Goal: Navigation & Orientation: Find specific page/section

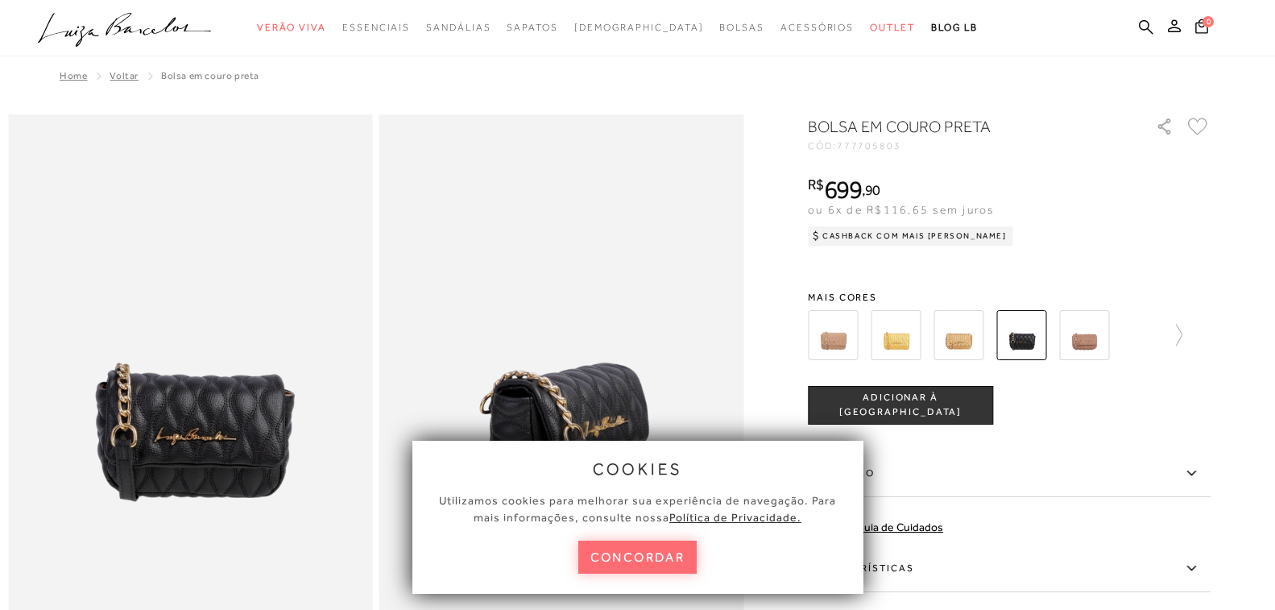
click at [643, 544] on button "concordar" at bounding box center [637, 556] width 119 height 33
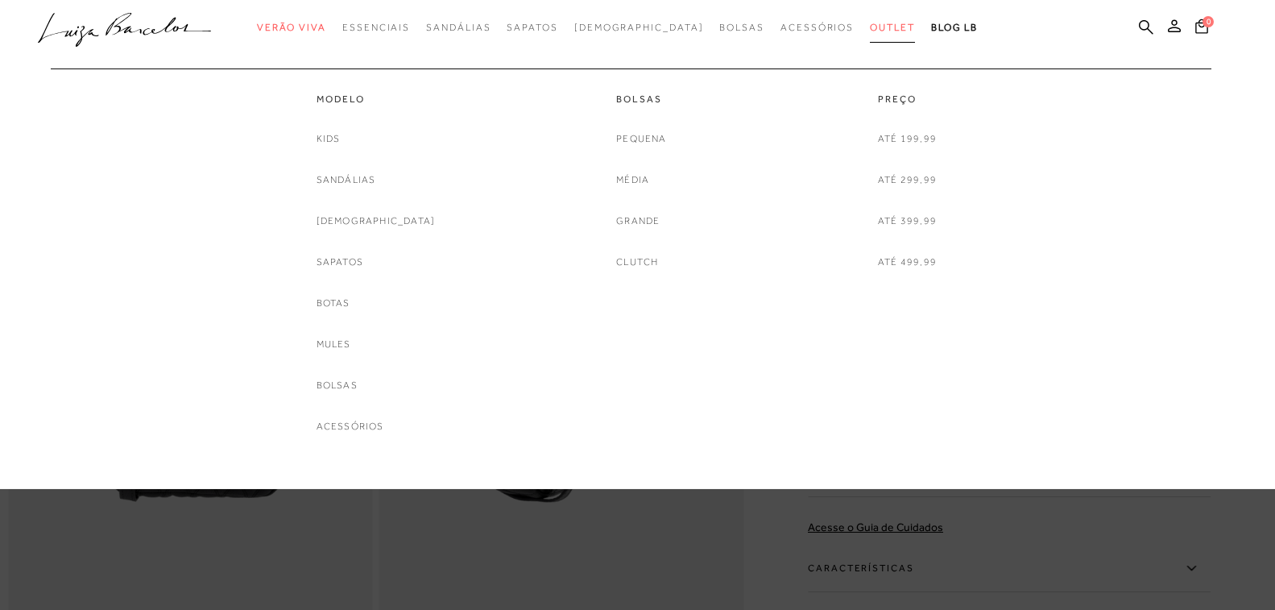
click at [870, 28] on span "Outlet" at bounding box center [892, 27] width 45 height 11
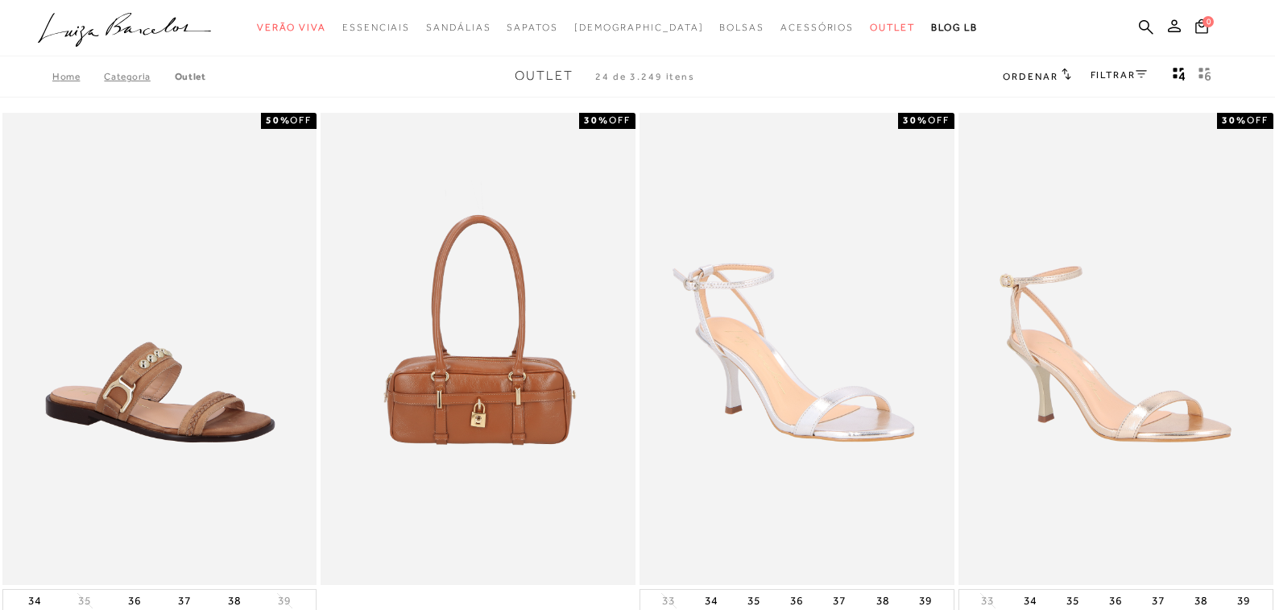
click at [1057, 74] on h2 "Ordenar" at bounding box center [1037, 76] width 68 height 16
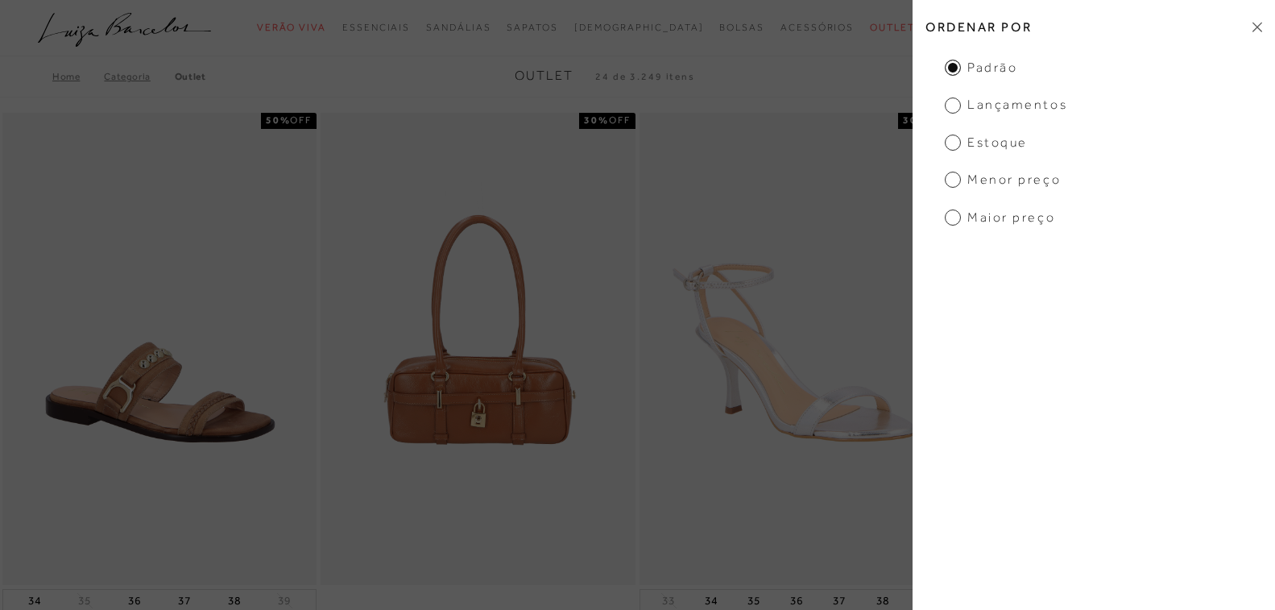
click at [1040, 173] on span "Menor preço" at bounding box center [1003, 180] width 116 height 18
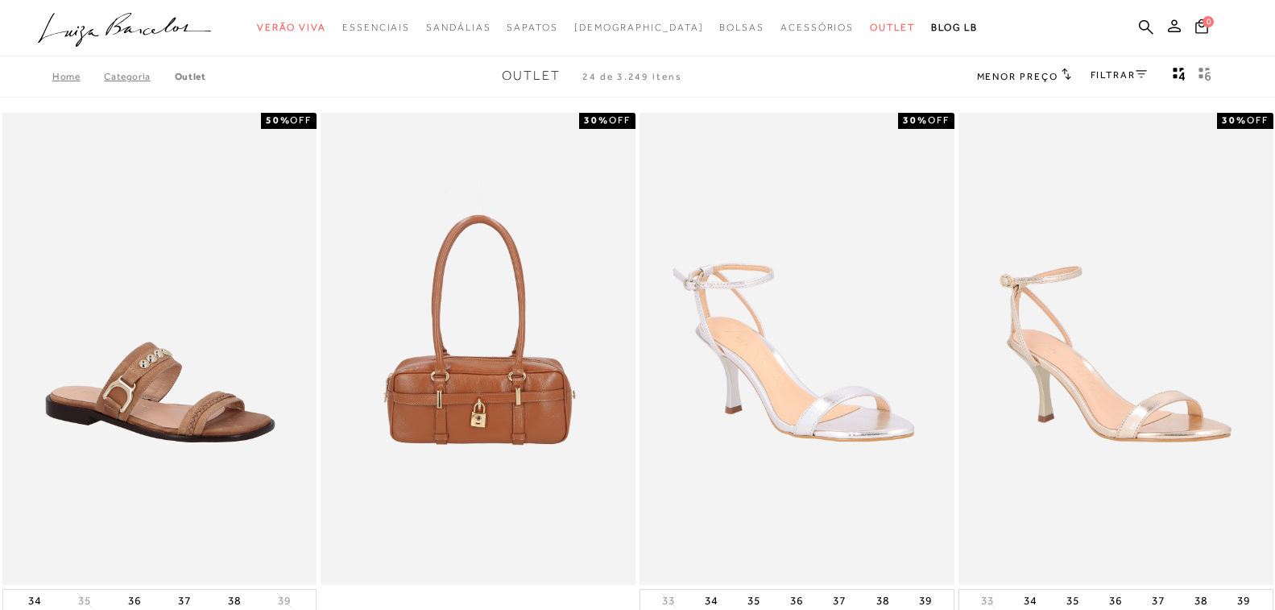
click at [1001, 72] on span "Menor preço" at bounding box center [1017, 76] width 81 height 11
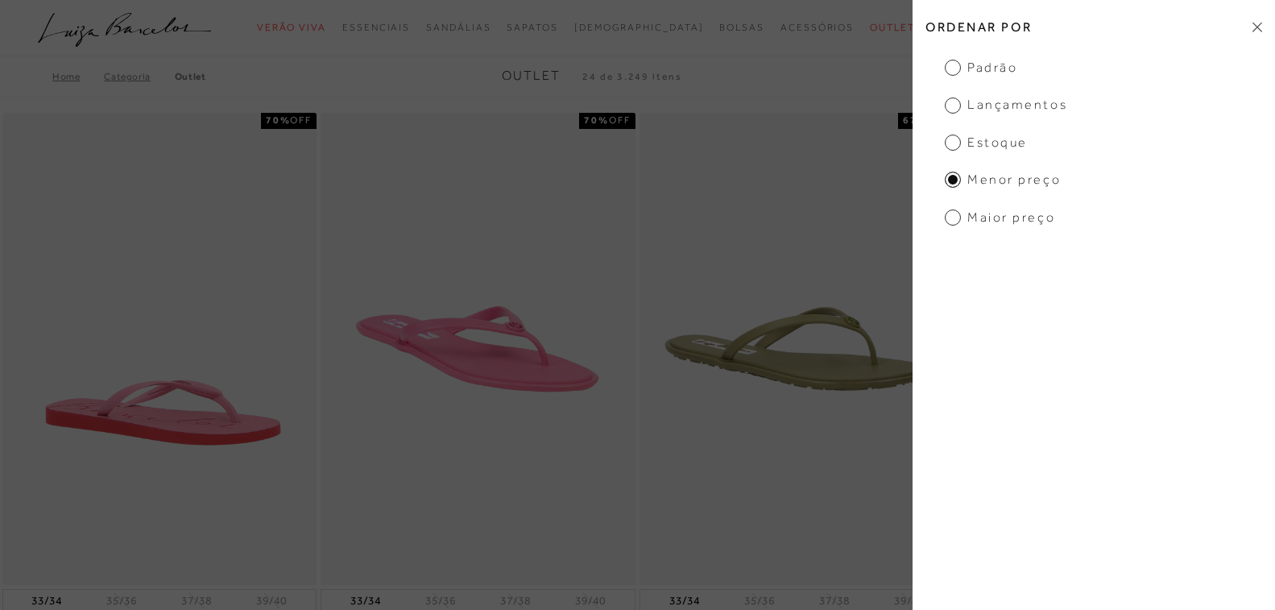
click at [951, 174] on span "Menor preço" at bounding box center [1003, 180] width 116 height 18
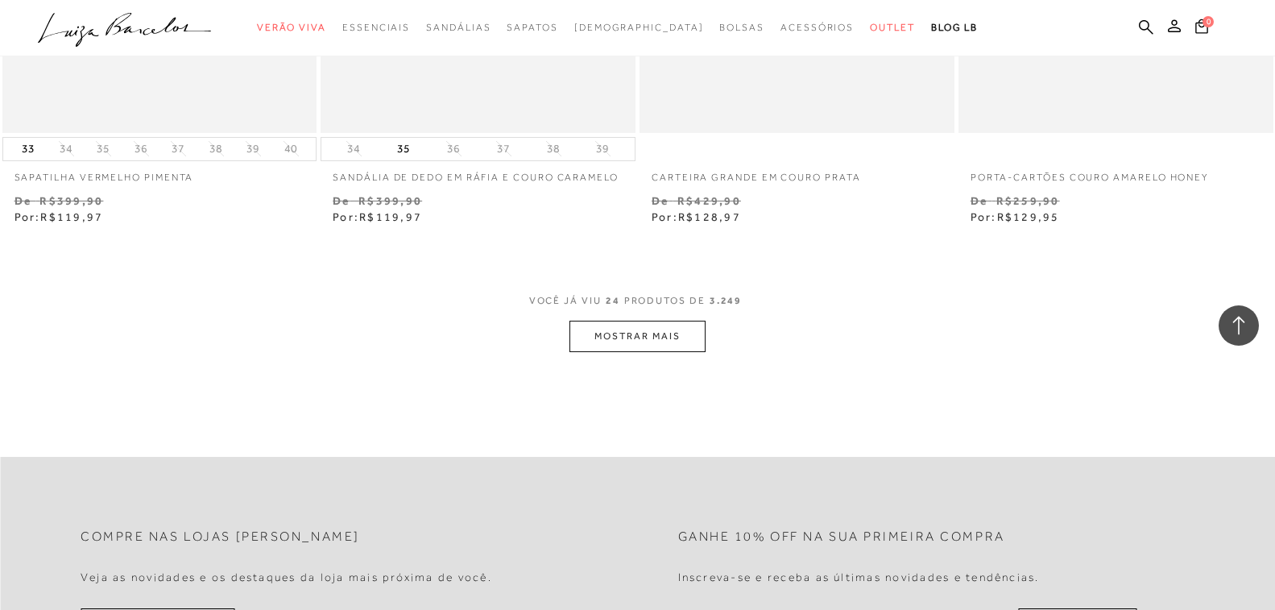
scroll to position [3383, 0]
click at [648, 341] on button "MOSTRAR MAIS" at bounding box center [636, 333] width 135 height 31
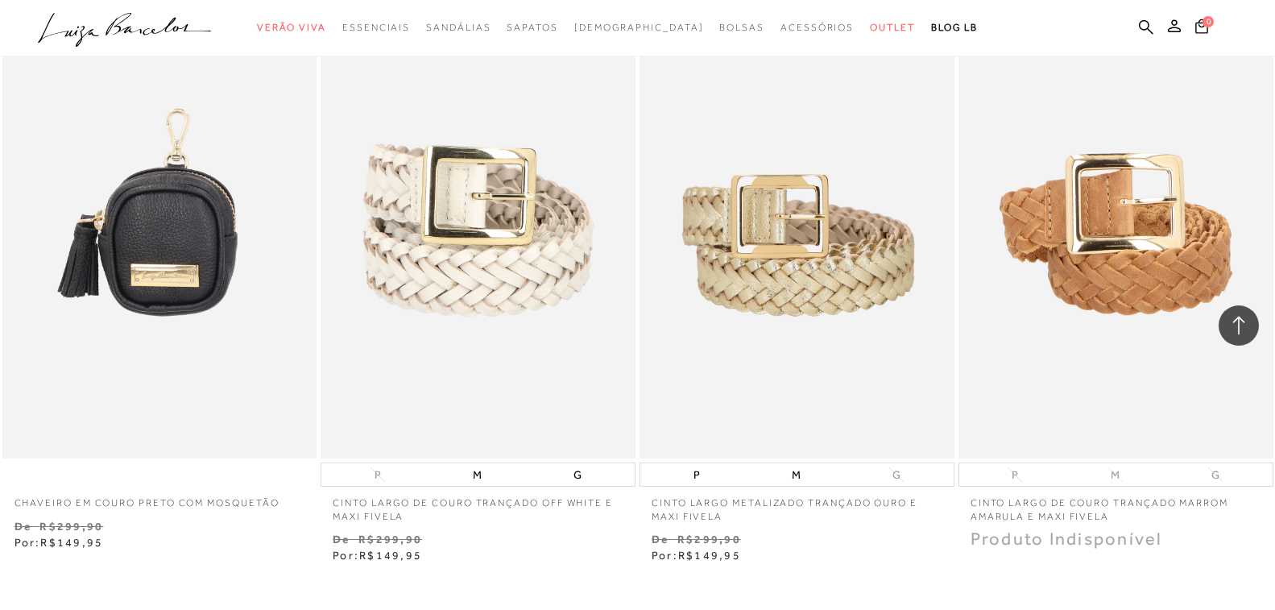
scroll to position [6926, 0]
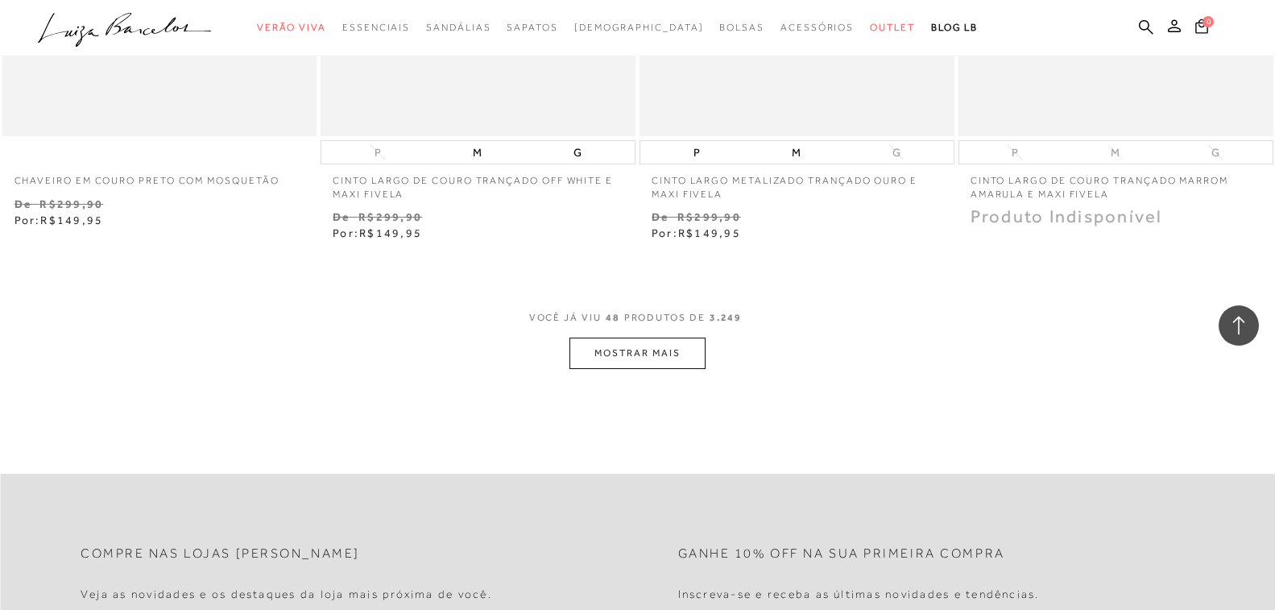
click at [642, 347] on button "MOSTRAR MAIS" at bounding box center [636, 352] width 135 height 31
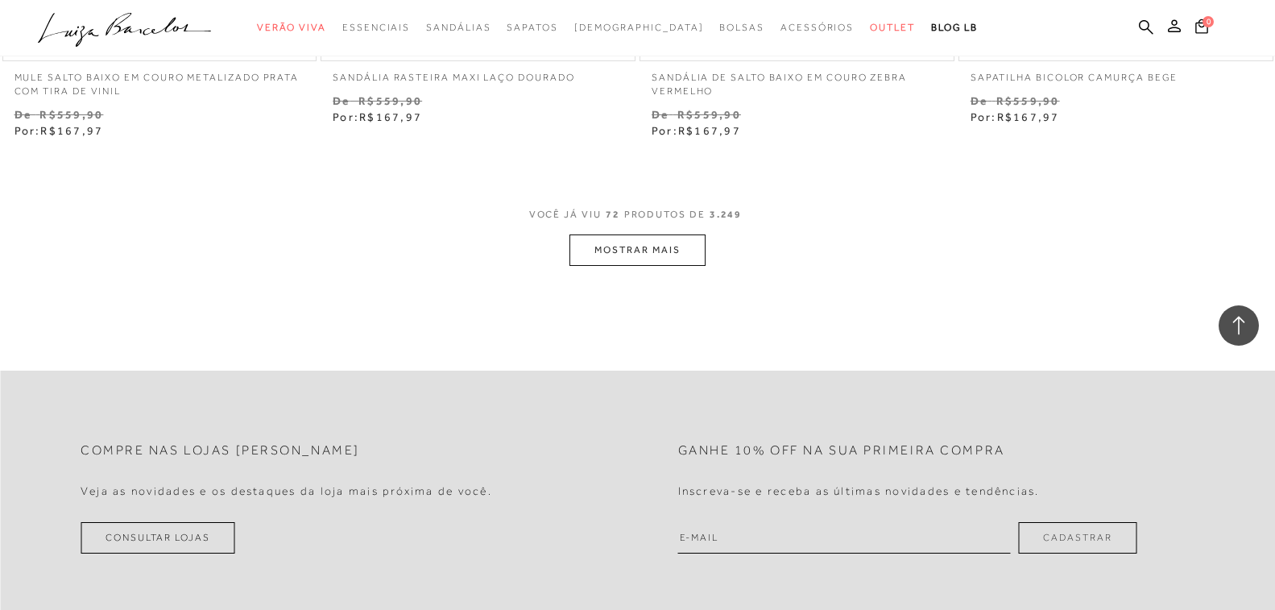
scroll to position [10631, 0]
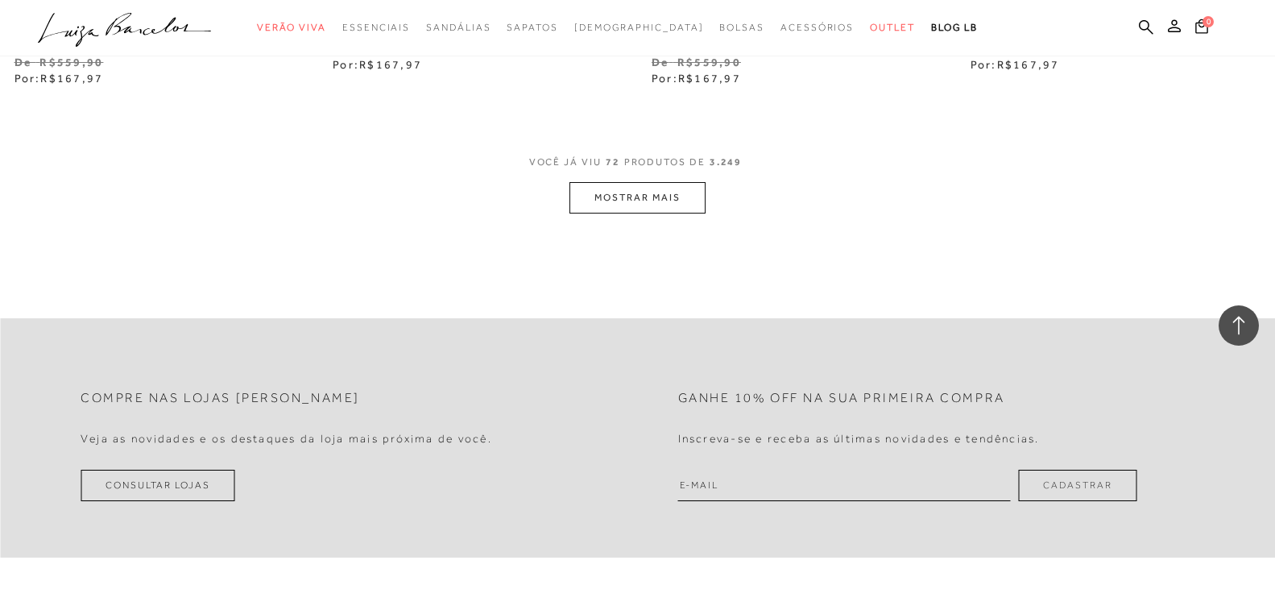
click at [683, 201] on button "MOSTRAR MAIS" at bounding box center [636, 197] width 135 height 31
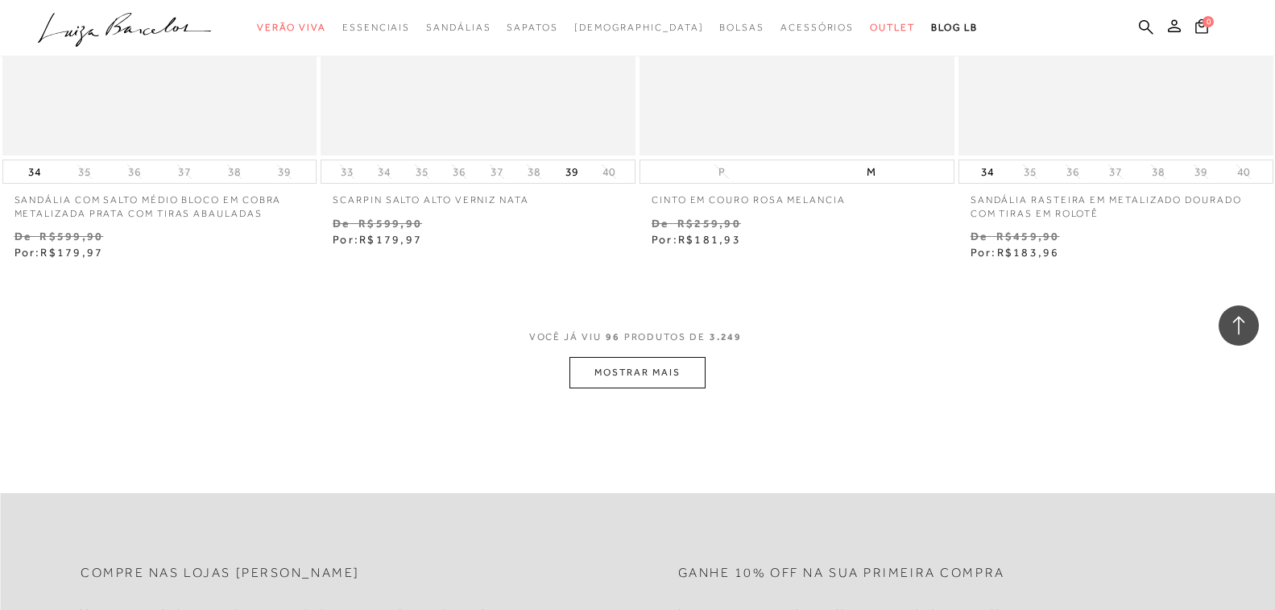
scroll to position [14094, 0]
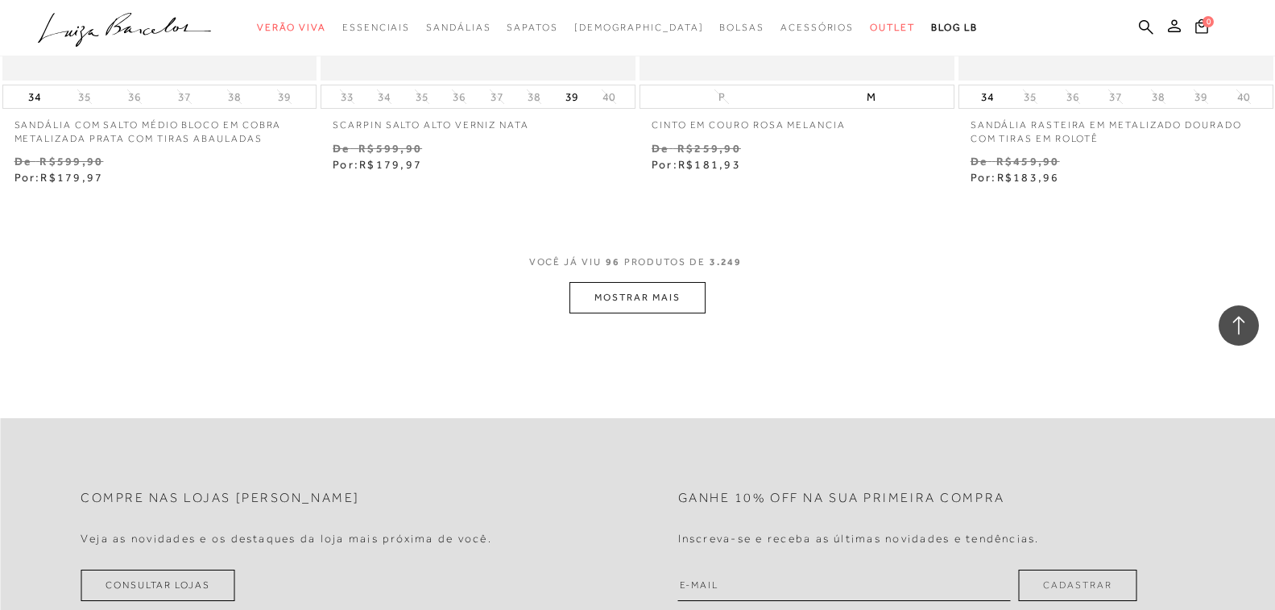
click at [685, 304] on button "MOSTRAR MAIS" at bounding box center [636, 297] width 135 height 31
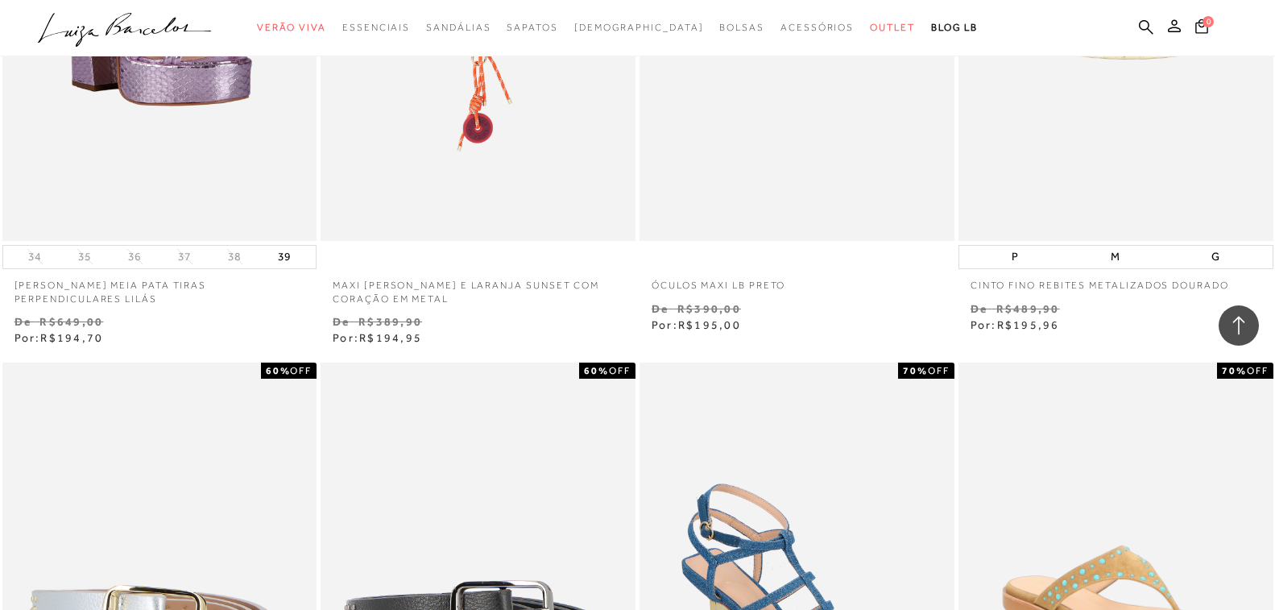
scroll to position [0, 0]
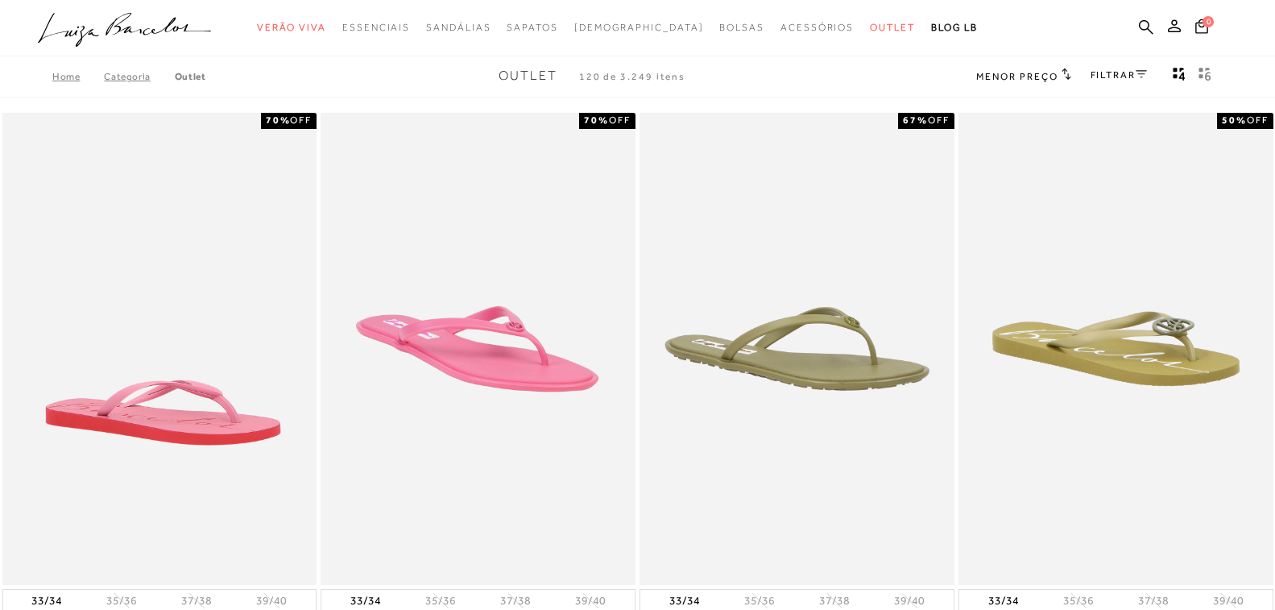
click at [1132, 73] on link "FILTRAR" at bounding box center [1119, 74] width 56 height 11
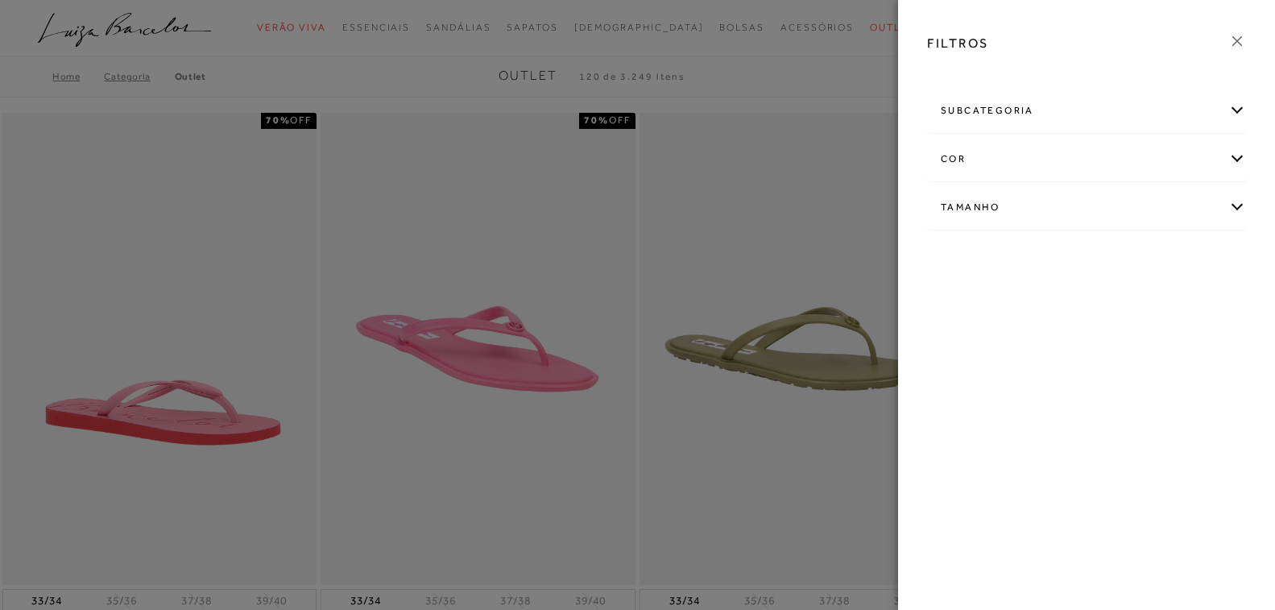
click at [1037, 115] on div "subcategoria" at bounding box center [1086, 110] width 317 height 43
click at [946, 153] on span "Bolsas" at bounding box center [955, 154] width 29 height 12
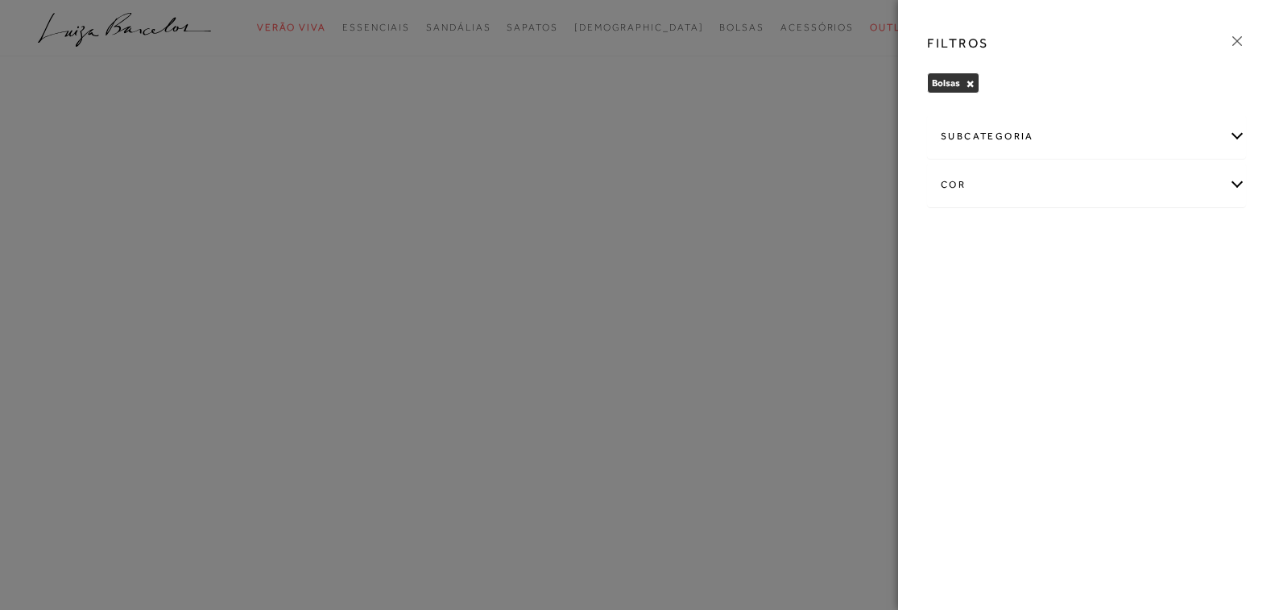
click at [1241, 36] on icon at bounding box center [1237, 41] width 18 height 18
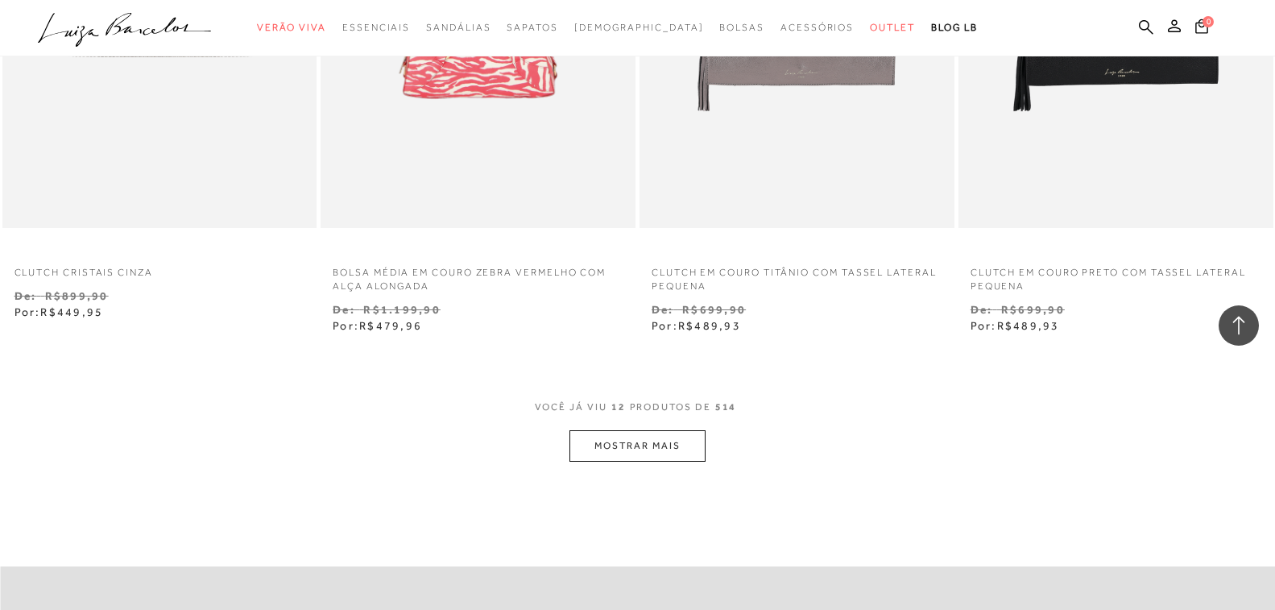
scroll to position [1611, 0]
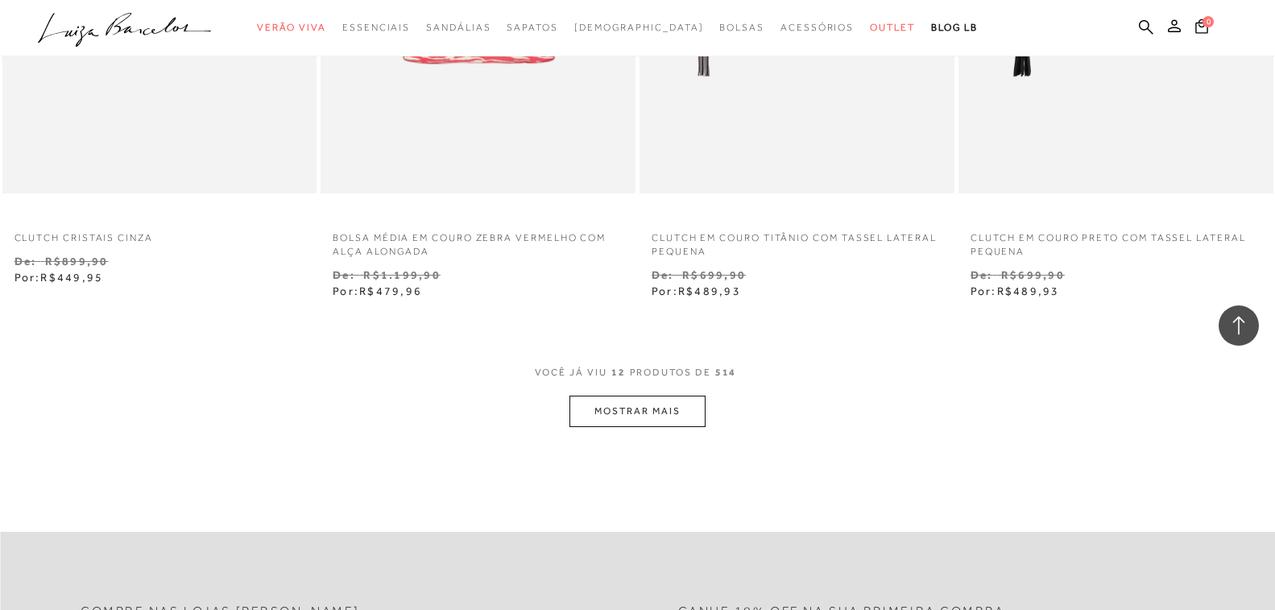
click at [668, 411] on button "MOSTRAR MAIS" at bounding box center [636, 410] width 135 height 31
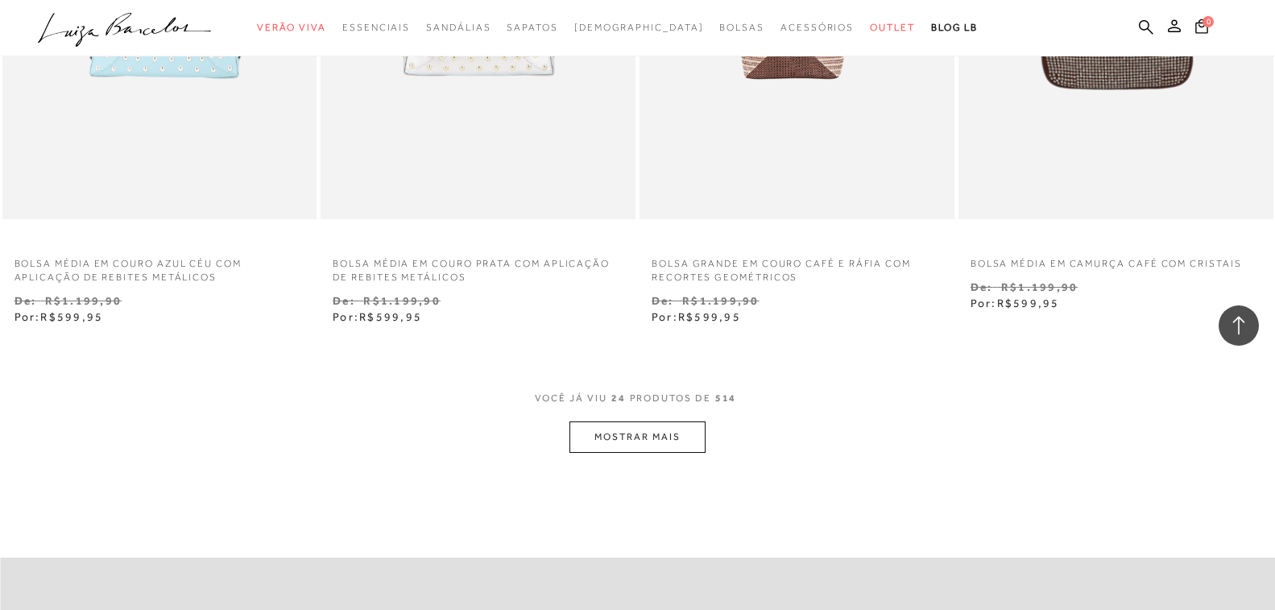
scroll to position [3383, 0]
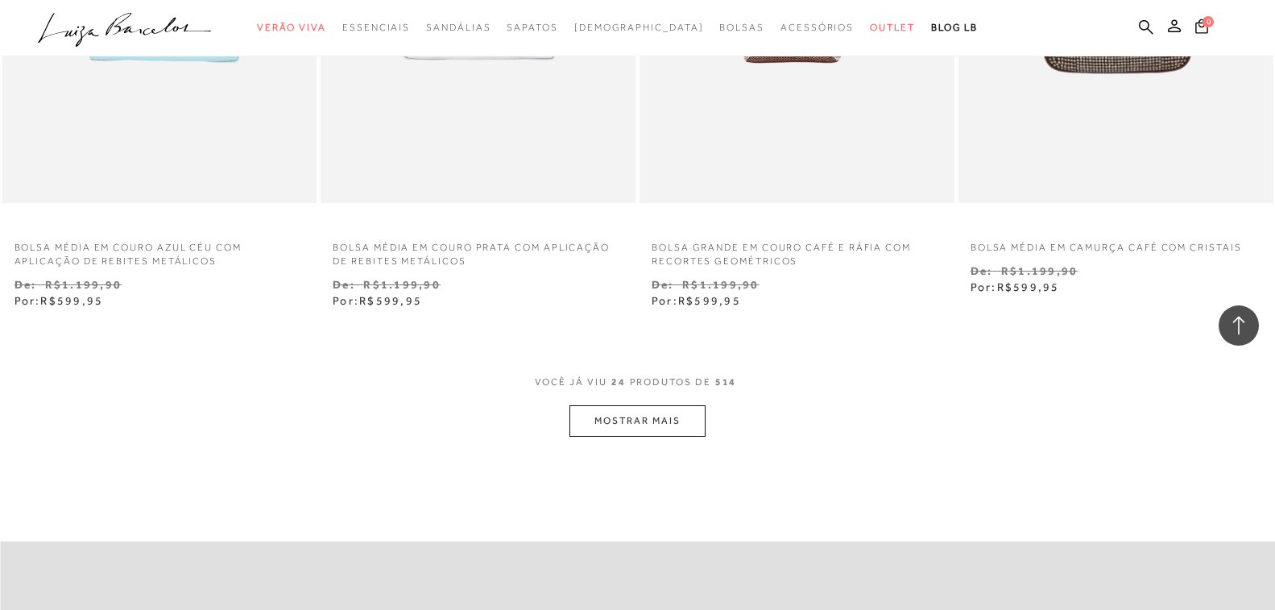
click at [653, 414] on button "MOSTRAR MAIS" at bounding box center [636, 420] width 135 height 31
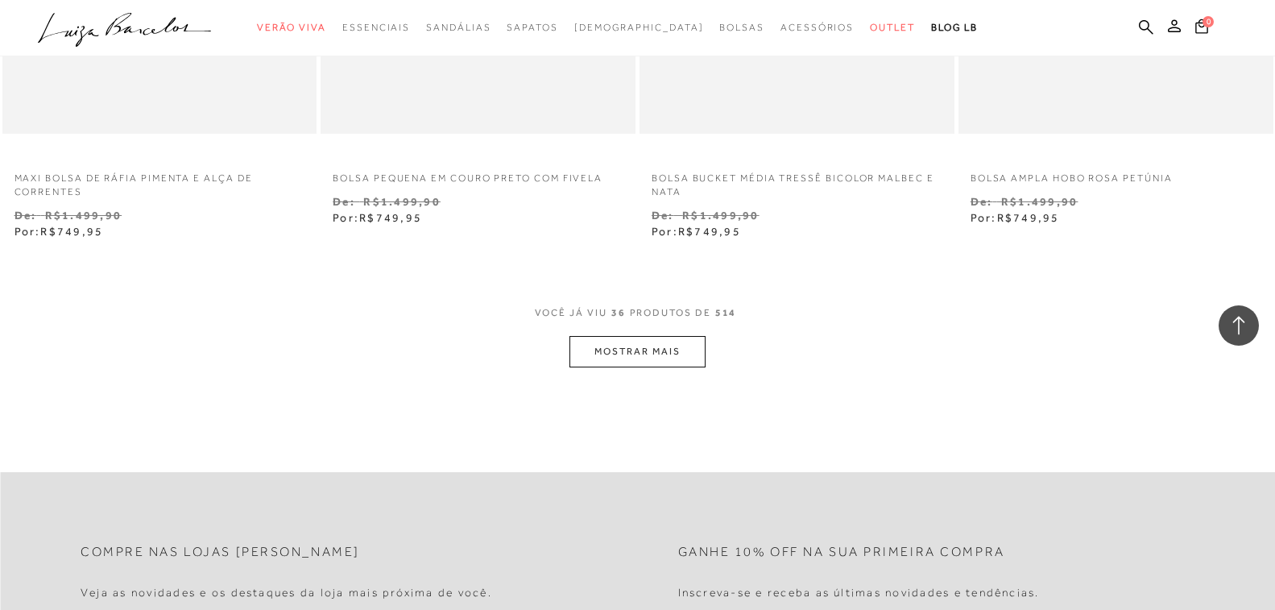
scroll to position [5316, 0]
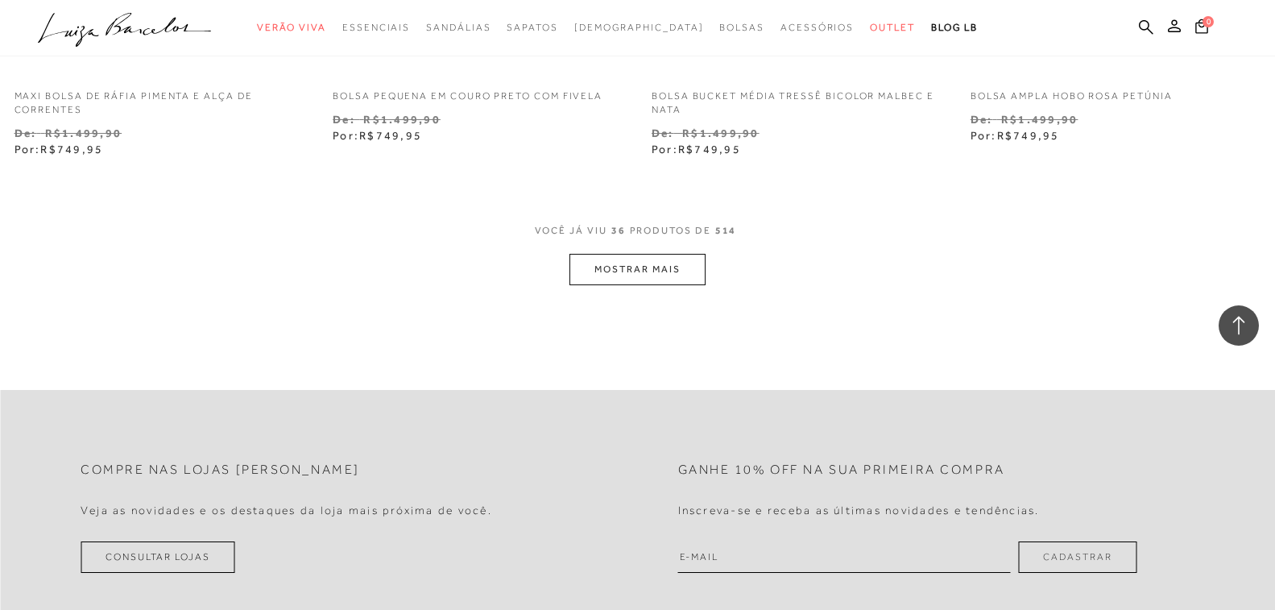
click at [656, 265] on button "MOSTRAR MAIS" at bounding box center [636, 269] width 135 height 31
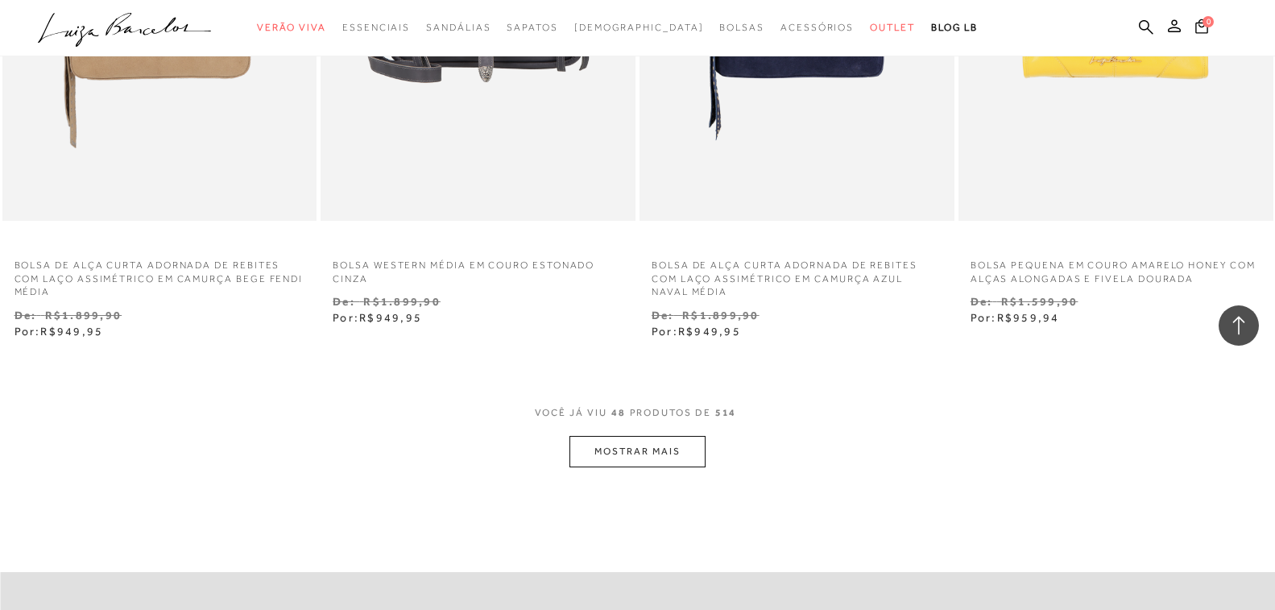
scroll to position [7007, 0]
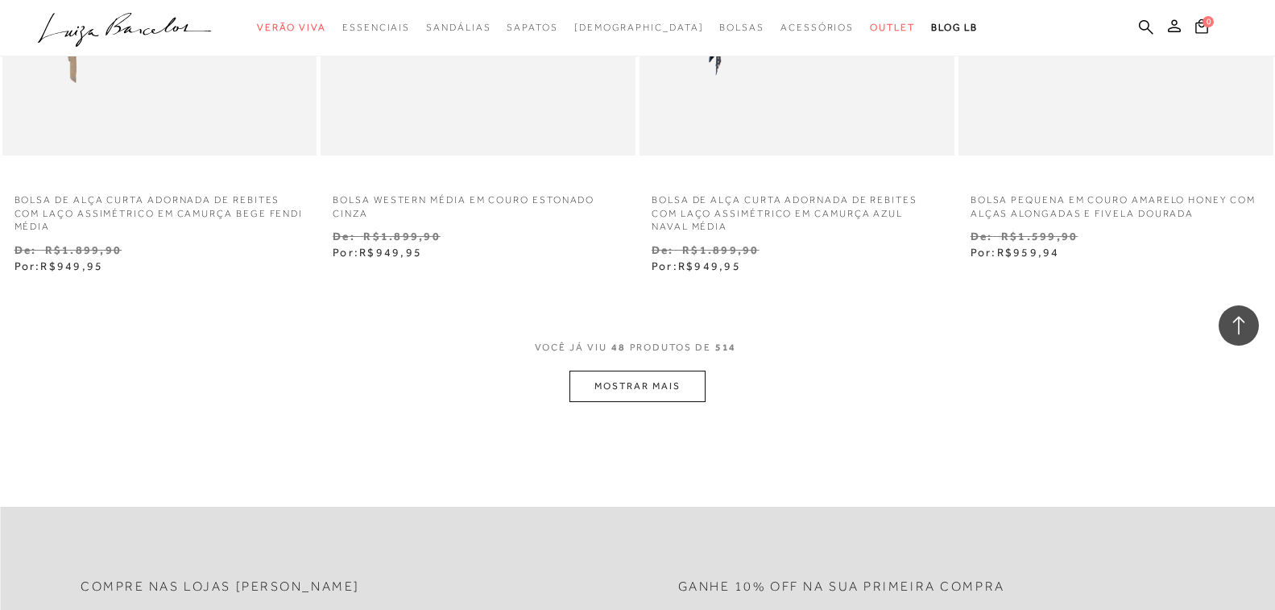
click at [618, 380] on button "MOSTRAR MAIS" at bounding box center [636, 385] width 135 height 31
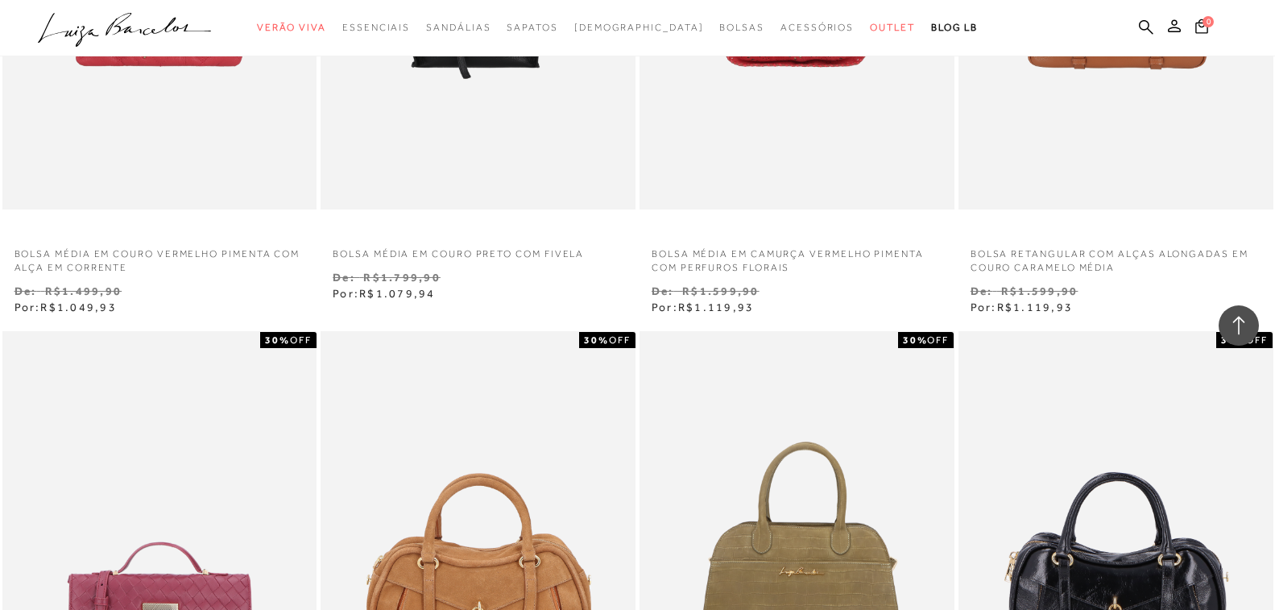
scroll to position [8215, 0]
